Goal: Task Accomplishment & Management: Manage account settings

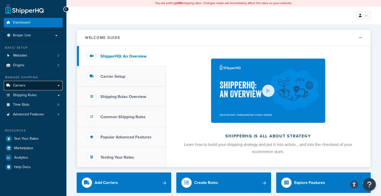
click at [26, 85] on link "Carriers" at bounding box center [33, 85] width 59 height 9
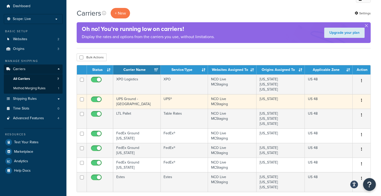
scroll to position [26, 0]
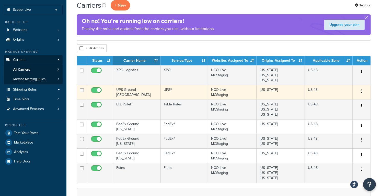
click at [149, 92] on td "UPS Ground - [GEOGRAPHIC_DATA]" at bounding box center [137, 92] width 48 height 15
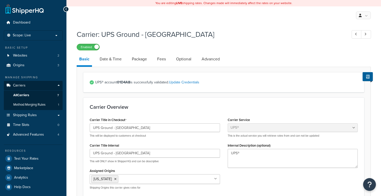
select select "ups"
click at [163, 61] on link "Fees" at bounding box center [162, 59] width 14 height 12
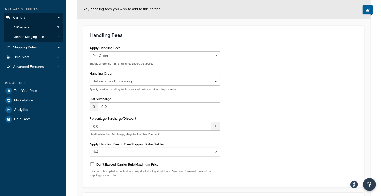
scroll to position [77, 0]
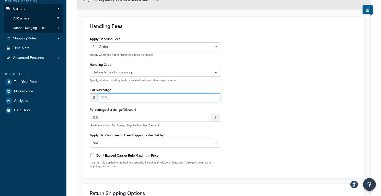
drag, startPoint x: 112, startPoint y: 97, endPoint x: 96, endPoint y: 95, distance: 16.2
click at [96, 95] on div "$ 0.0" at bounding box center [155, 97] width 130 height 9
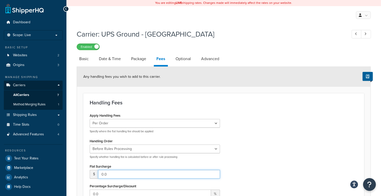
scroll to position [0, 0]
select select "ups"
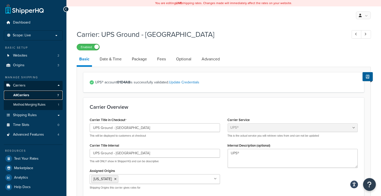
click at [27, 94] on span "All Carriers" at bounding box center [21, 95] width 16 height 4
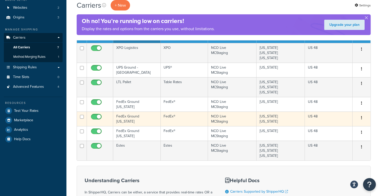
scroll to position [51, 0]
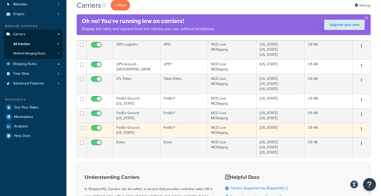
click at [144, 130] on td "FedEx Ground [US_STATE]" at bounding box center [137, 130] width 48 height 15
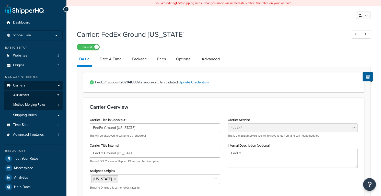
select select "fedEx"
select select "REGULAR_PICKUP"
select select "YOUR_PACKAGING"
click at [163, 59] on link "Fees" at bounding box center [162, 59] width 14 height 12
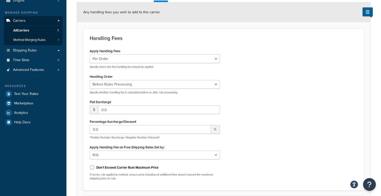
scroll to position [77, 0]
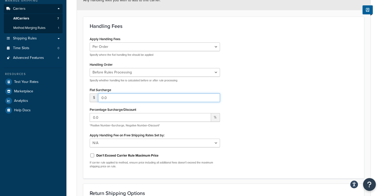
drag, startPoint x: 115, startPoint y: 98, endPoint x: 91, endPoint y: 96, distance: 24.1
click at [91, 96] on div "$ 0.0" at bounding box center [155, 97] width 130 height 9
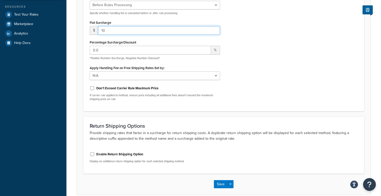
scroll to position [154, 0]
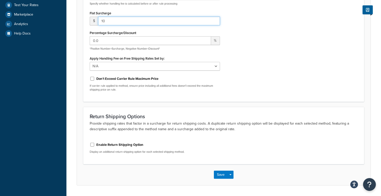
type input "10"
click at [254, 77] on div "Apply Handling Fees Per Order Per Item Per Package Specify where the flat handl…" at bounding box center [224, 27] width 276 height 137
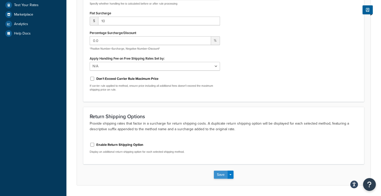
click at [216, 176] on button "Save" at bounding box center [221, 175] width 14 height 8
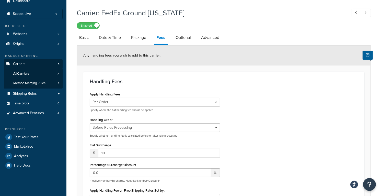
scroll to position [66, 0]
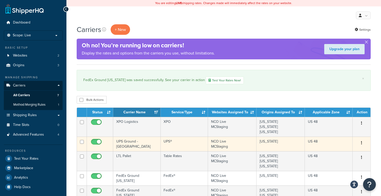
click at [138, 144] on td "UPS Ground - [GEOGRAPHIC_DATA]" at bounding box center [137, 144] width 48 height 15
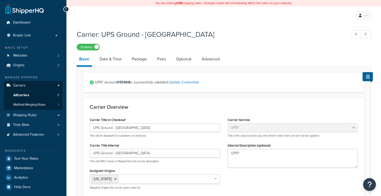
select select "ups"
click at [162, 57] on link "Fees" at bounding box center [162, 59] width 14 height 12
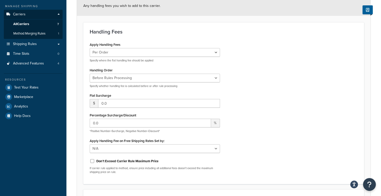
scroll to position [102, 0]
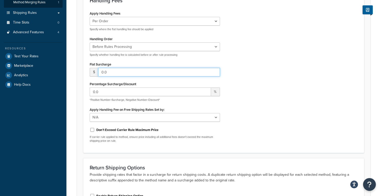
drag, startPoint x: 115, startPoint y: 70, endPoint x: 98, endPoint y: 70, distance: 17.4
click at [98, 70] on div "$ 0.0" at bounding box center [155, 72] width 130 height 9
type input "10"
click at [301, 87] on div "Apply Handling Fees Per Order Per Item Per Package Specify where the flat handl…" at bounding box center [224, 78] width 276 height 137
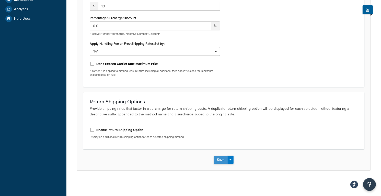
click at [218, 160] on button "Save" at bounding box center [221, 160] width 14 height 8
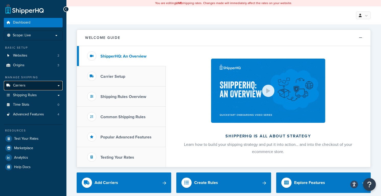
click at [20, 86] on span "Carriers" at bounding box center [19, 85] width 13 height 4
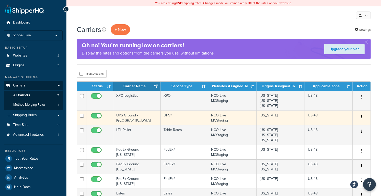
click at [143, 118] on td "UPS Ground - [GEOGRAPHIC_DATA]" at bounding box center [137, 118] width 48 height 15
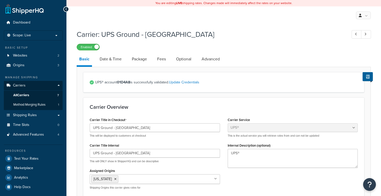
select select "ups"
click at [166, 60] on link "Fees" at bounding box center [162, 59] width 14 height 12
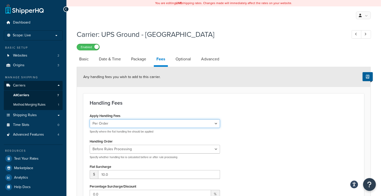
click at [217, 125] on select "Per Order Per Item Per Package" at bounding box center [155, 123] width 130 height 9
select select "package"
click at [90, 119] on select "Per Order Per Item Per Package" at bounding box center [155, 123] width 130 height 9
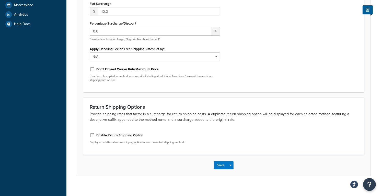
scroll to position [168, 0]
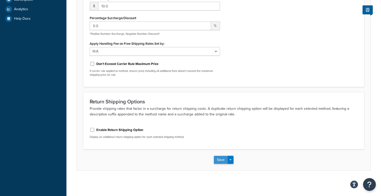
click at [222, 160] on button "Save" at bounding box center [221, 160] width 14 height 8
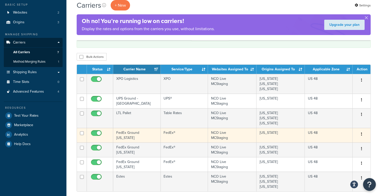
scroll to position [51, 0]
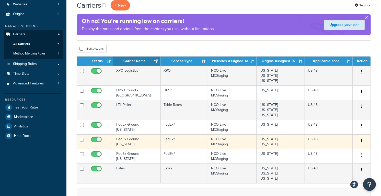
click at [141, 140] on td "FedEx Ground [US_STATE]" at bounding box center [137, 141] width 48 height 15
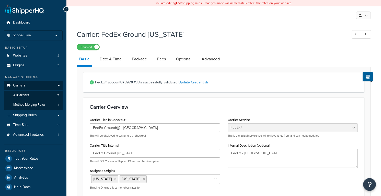
select select "fedEx"
select select "REGULAR_PICKUP"
select select "YOUR_PACKAGING"
click at [31, 94] on link "All Carriers 7" at bounding box center [33, 95] width 59 height 9
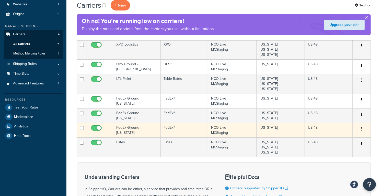
click at [148, 129] on td "FedEx Ground [US_STATE]" at bounding box center [137, 130] width 48 height 15
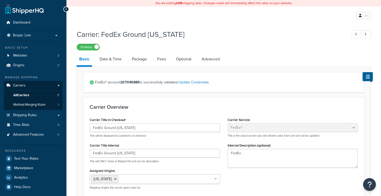
select select "fedEx"
select select "REGULAR_PICKUP"
select select "YOUR_PACKAGING"
click at [160, 60] on link "Fees" at bounding box center [162, 59] width 14 height 12
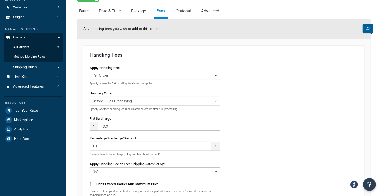
scroll to position [51, 0]
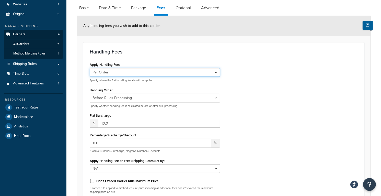
click at [217, 71] on select "Per Order Per Item Per Package" at bounding box center [155, 72] width 130 height 9
select select "package"
click at [90, 68] on select "Per Order Per Item Per Package" at bounding box center [155, 72] width 130 height 9
click at [254, 66] on div "Apply Handling Fees Per Order Per Item Per Package Specify where the flat handl…" at bounding box center [224, 129] width 276 height 137
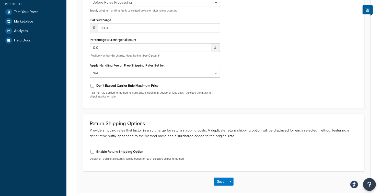
scroll to position [168, 0]
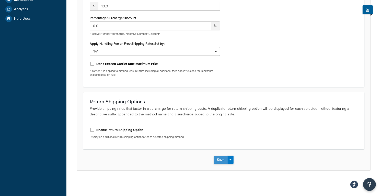
click at [217, 160] on button "Save" at bounding box center [221, 160] width 14 height 8
